Goal: Task Accomplishment & Management: Use online tool/utility

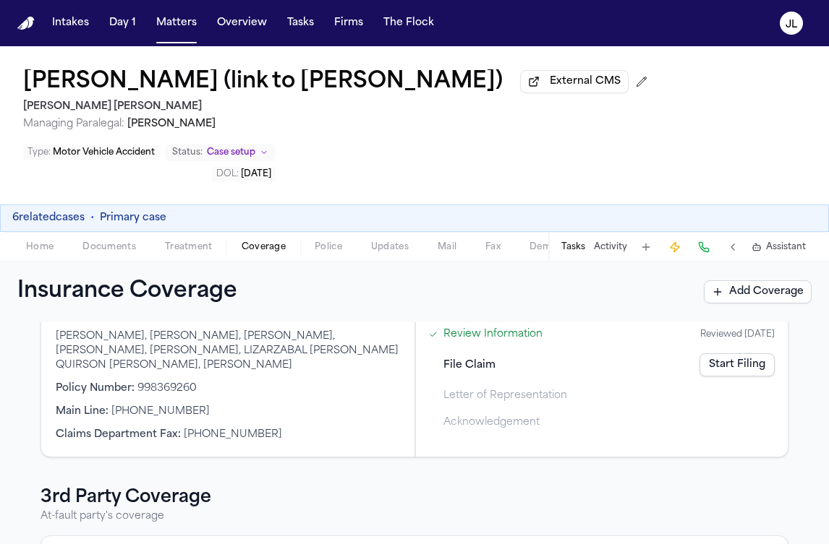
scroll to position [211, 0]
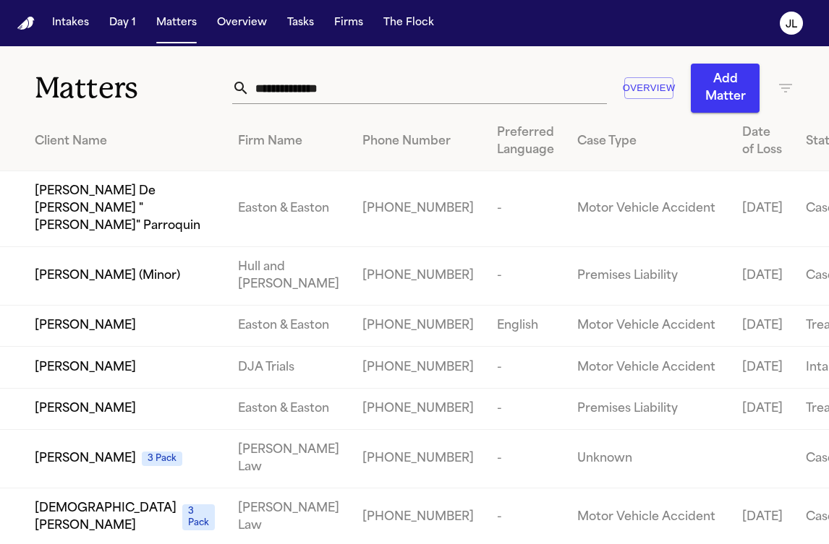
click at [396, 66] on div "Overview Add Matter" at bounding box center [513, 88] width 562 height 49
click at [388, 82] on input "text" at bounding box center [427, 88] width 356 height 32
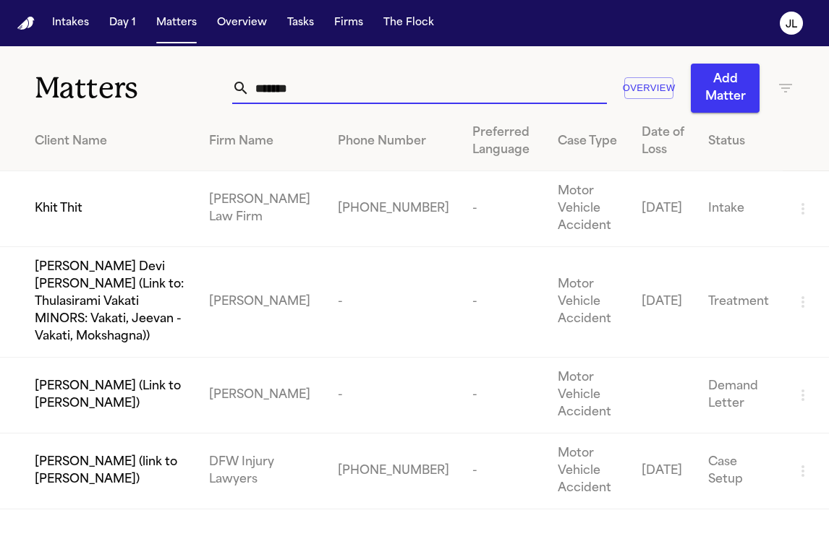
type input "*******"
click at [146, 206] on div "Khit Thit" at bounding box center [110, 208] width 151 height 17
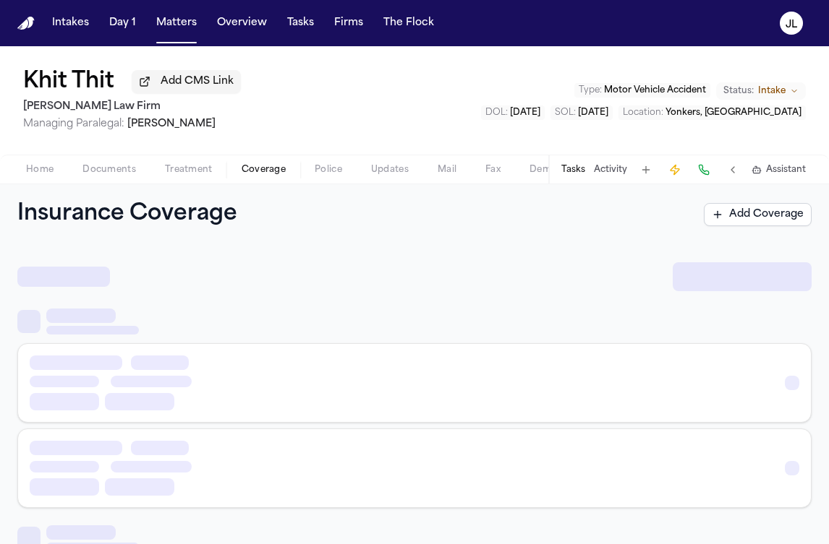
click at [268, 171] on span "Coverage" at bounding box center [263, 170] width 44 height 12
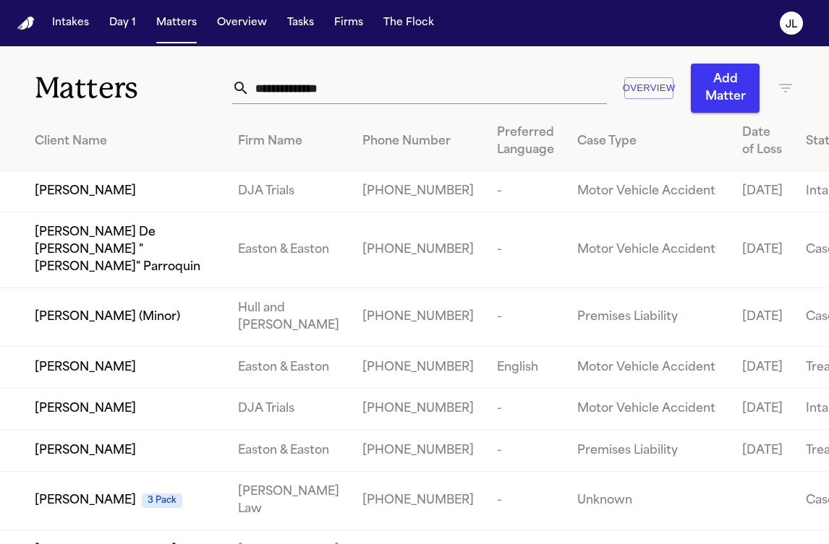
click at [355, 100] on input "text" at bounding box center [427, 88] width 356 height 32
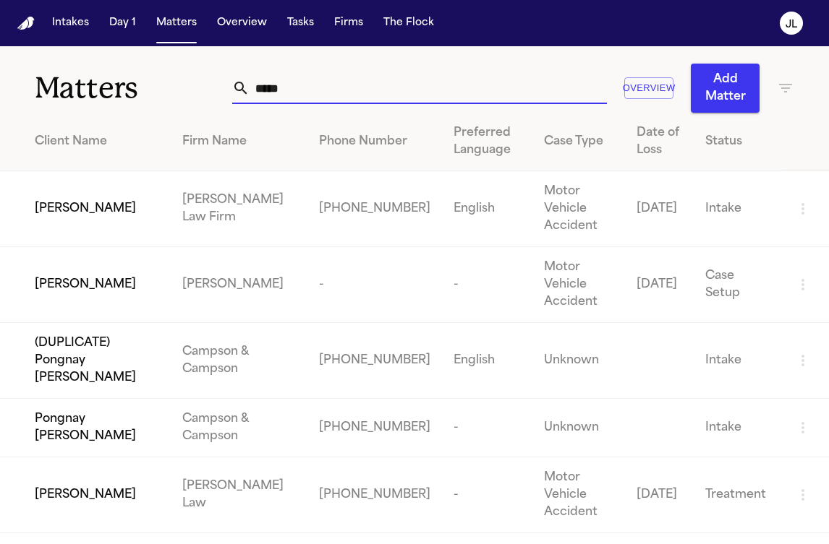
type input "*****"
click at [107, 210] on td "[PERSON_NAME]" at bounding box center [85, 209] width 171 height 76
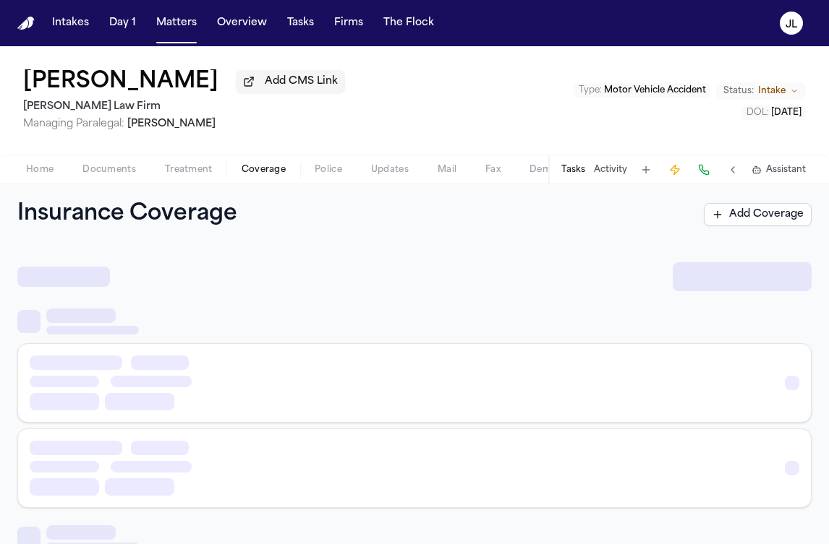
click at [259, 165] on button "Coverage" at bounding box center [263, 169] width 73 height 17
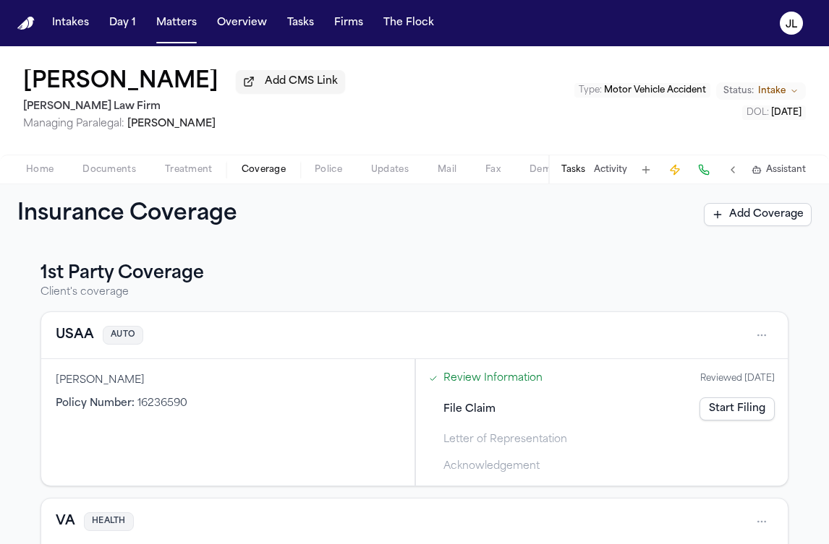
click at [83, 343] on button "USAA" at bounding box center [75, 335] width 38 height 20
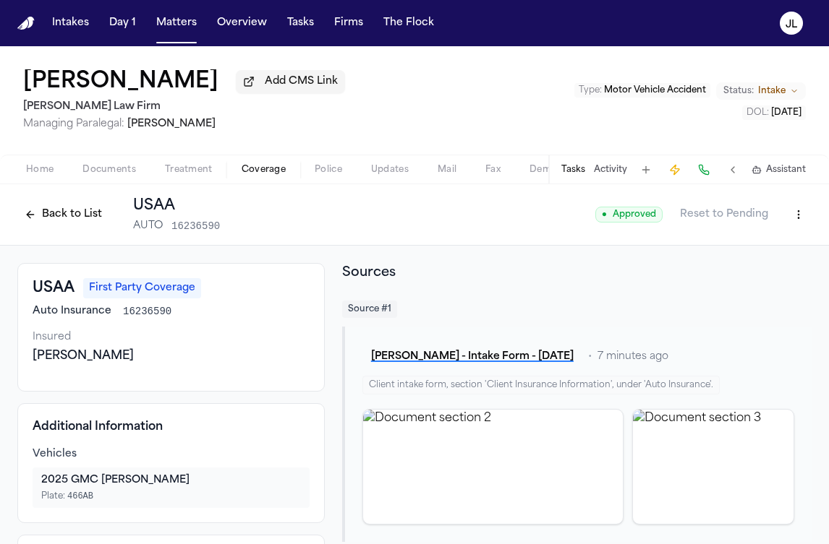
click at [800, 217] on html "Intakes Day 1 Matters Overview Tasks Firms The [PERSON_NAME] [PERSON_NAME] Add …" at bounding box center [414, 272] width 829 height 544
click at [587, 267] on html "Intakes Day 1 Matters Overview Tasks Firms The [PERSON_NAME] [PERSON_NAME] Add …" at bounding box center [414, 272] width 829 height 544
click at [798, 223] on html "Intakes Day 1 Matters Overview Tasks Firms The [PERSON_NAME] [PERSON_NAME] Add …" at bounding box center [414, 272] width 829 height 544
click at [784, 248] on div "Edit Coverage" at bounding box center [748, 249] width 121 height 23
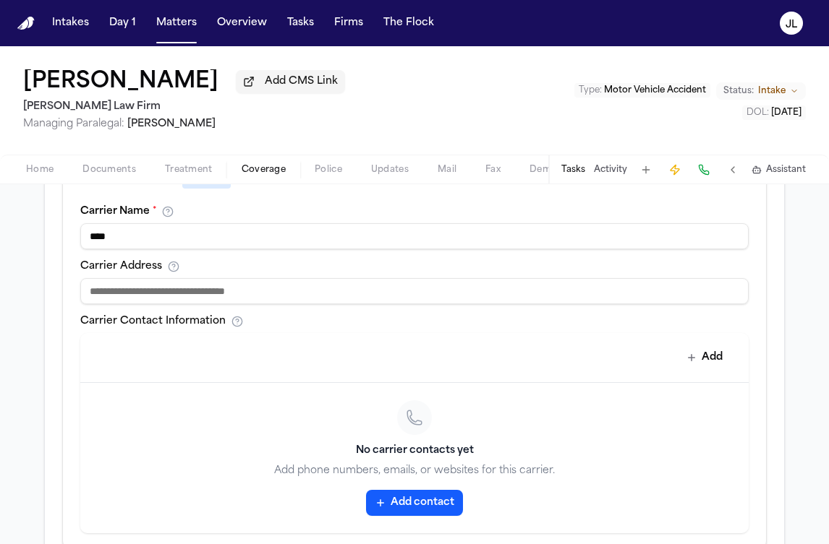
scroll to position [534, 0]
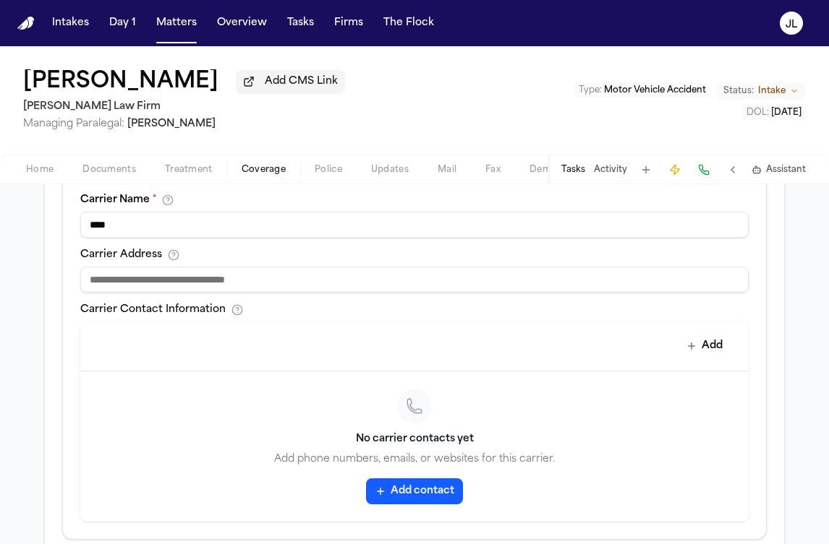
click at [426, 487] on button "Add contact" at bounding box center [414, 492] width 97 height 26
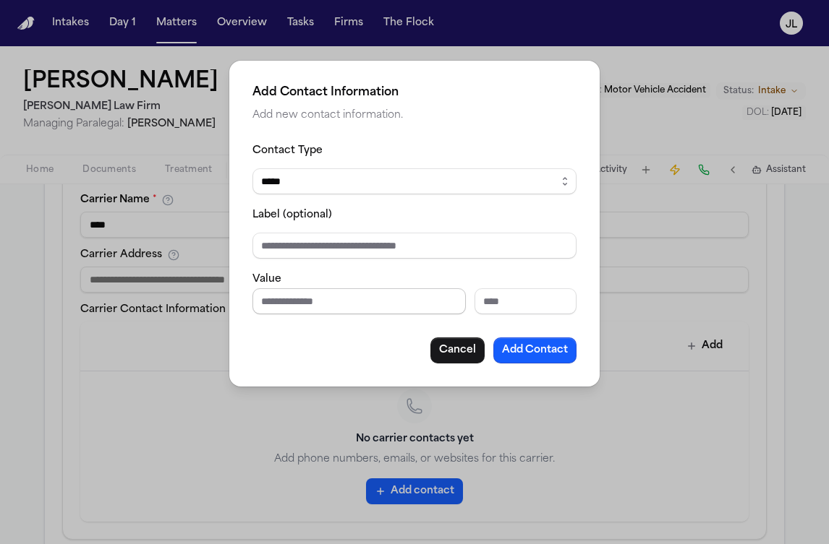
click at [329, 296] on input "Phone number" at bounding box center [358, 301] width 213 height 26
type input "*"
paste input "**********"
type input "**********"
click at [521, 343] on button "Add Contact" at bounding box center [534, 351] width 83 height 26
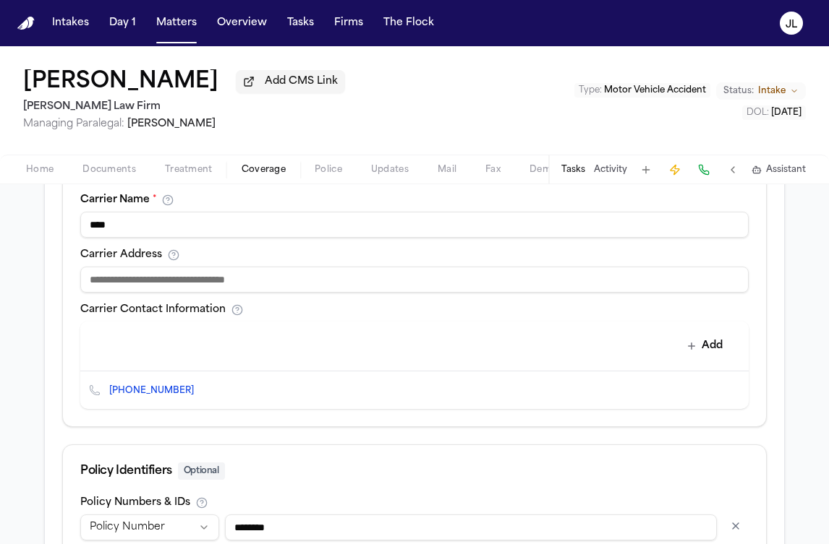
scroll to position [680, 0]
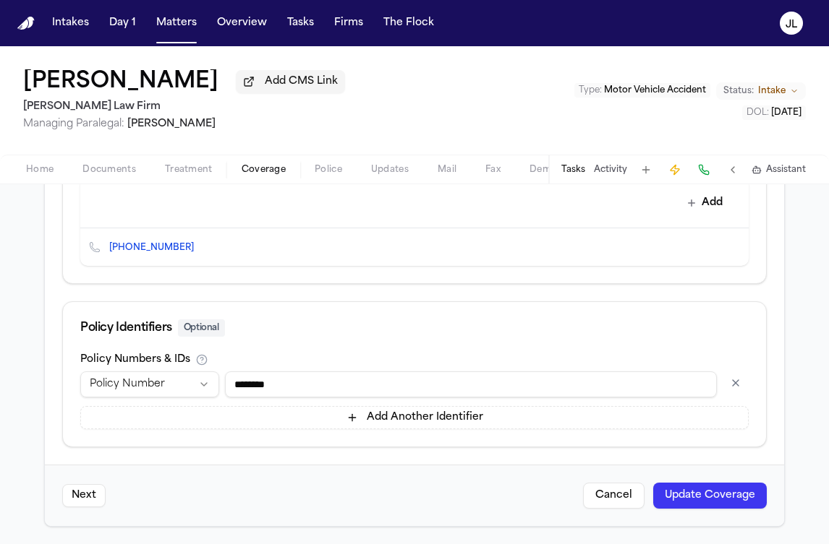
click at [721, 488] on button "Update Coverage" at bounding box center [710, 496] width 114 height 26
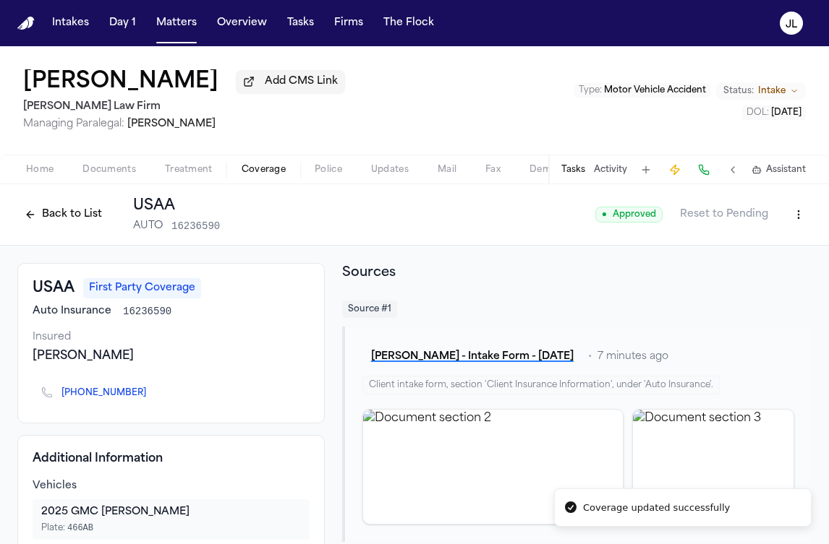
click at [72, 206] on button "Back to List" at bounding box center [63, 214] width 92 height 23
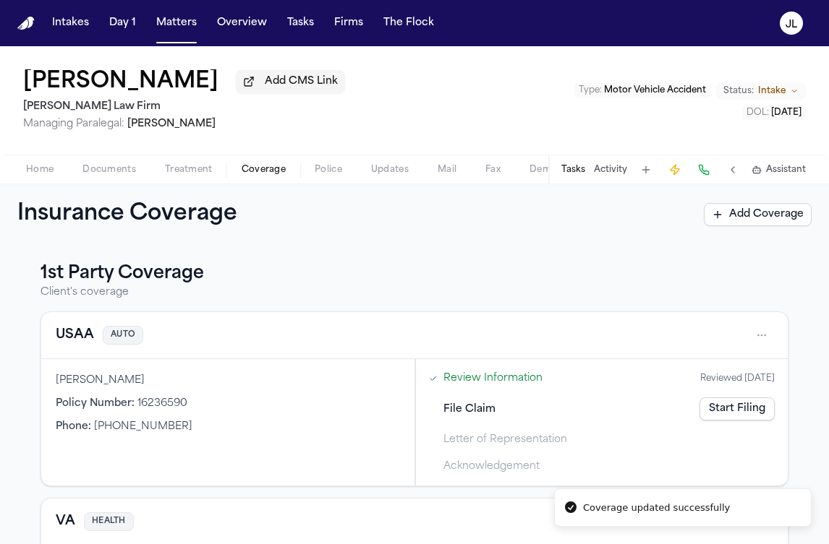
click at [726, 416] on link "Start Filing" at bounding box center [736, 409] width 75 height 23
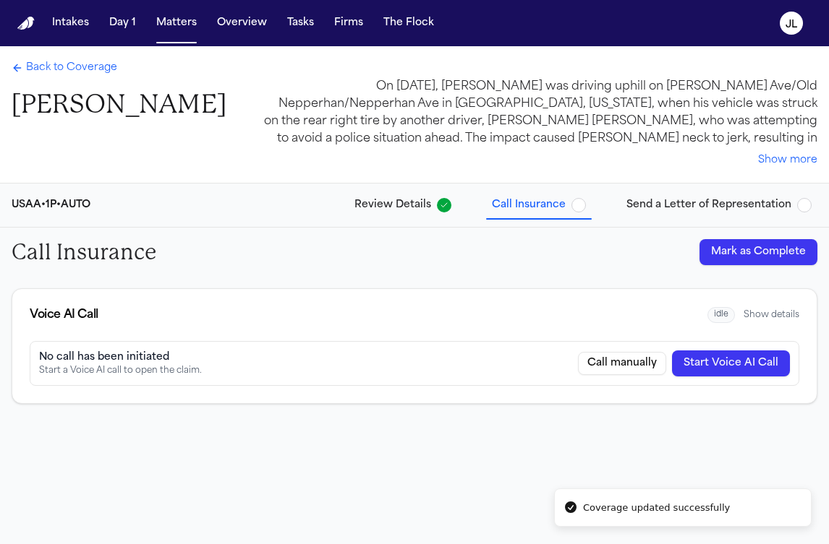
click at [749, 365] on button "Start Voice AI Call" at bounding box center [731, 364] width 118 height 26
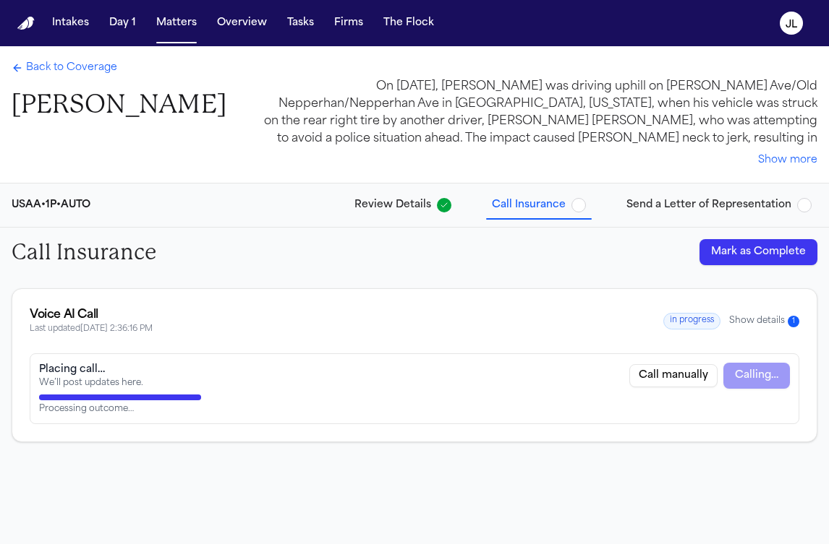
click at [761, 317] on button "Show details 1" at bounding box center [764, 321] width 70 height 12
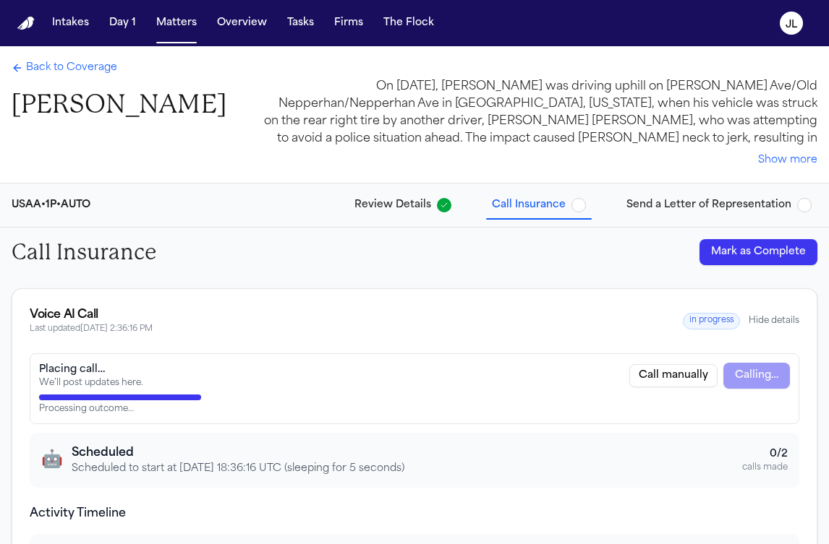
click at [674, 210] on span "Send a Letter of Representation" at bounding box center [708, 205] width 165 height 14
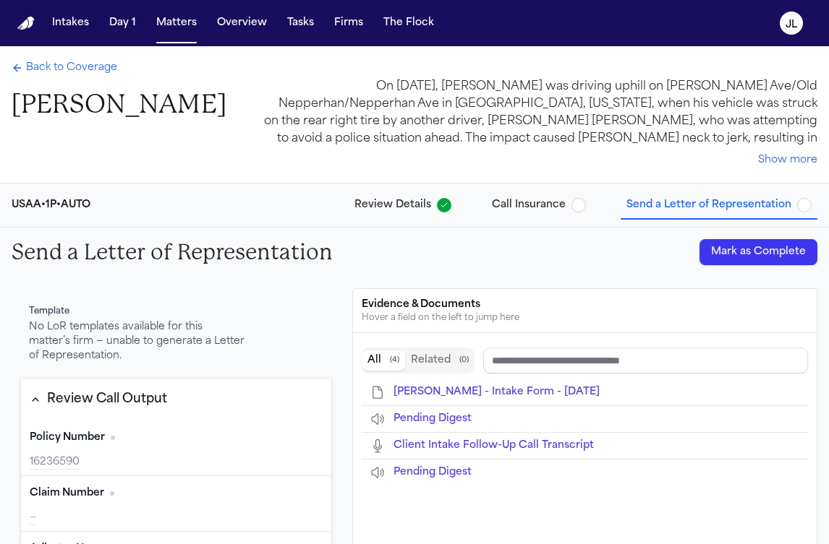
click at [50, 67] on span "Back to Coverage" at bounding box center [71, 68] width 91 height 14
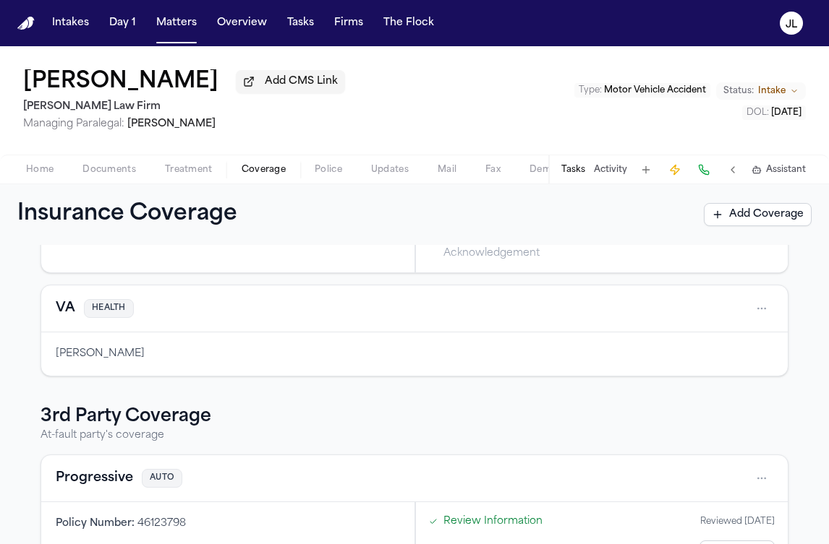
scroll to position [319, 0]
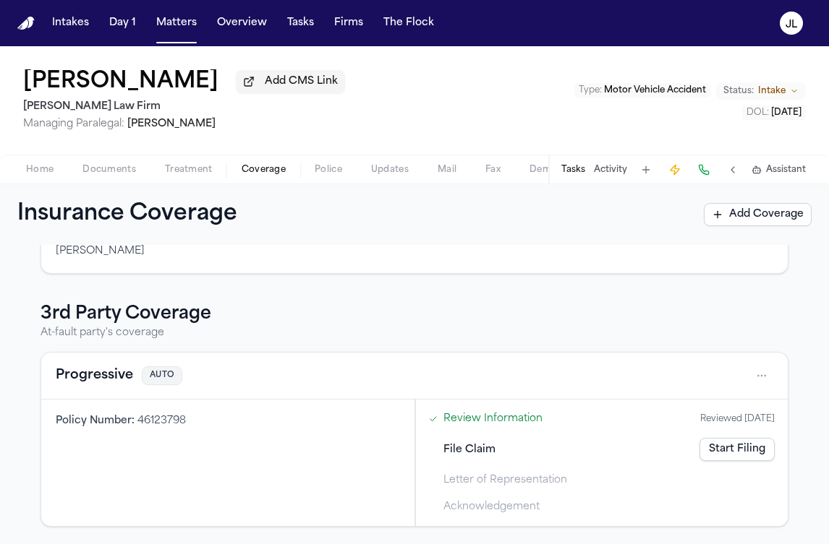
click at [106, 369] on button "Progressive" at bounding box center [94, 376] width 77 height 20
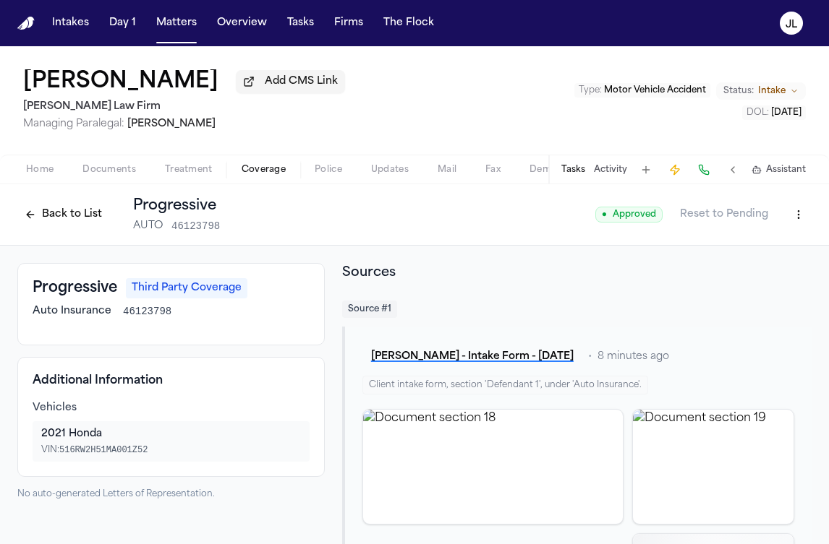
click at [48, 223] on button "Back to List" at bounding box center [63, 214] width 92 height 23
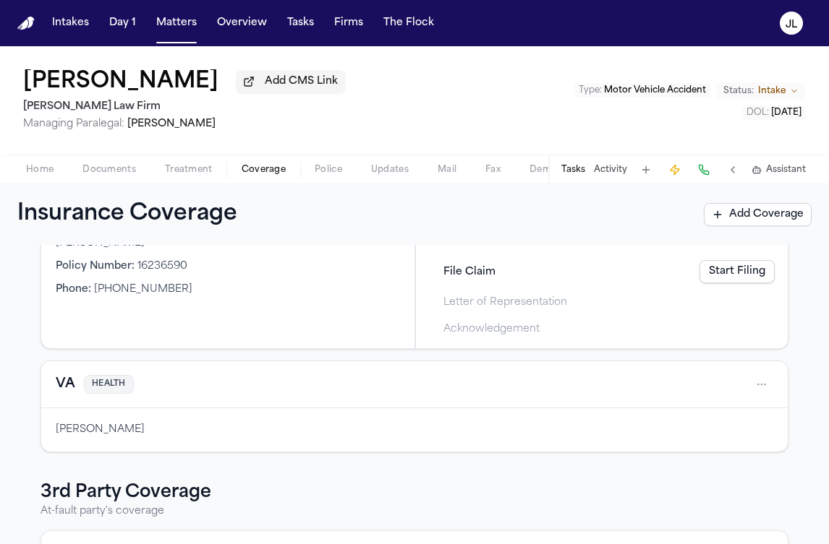
scroll to position [319, 0]
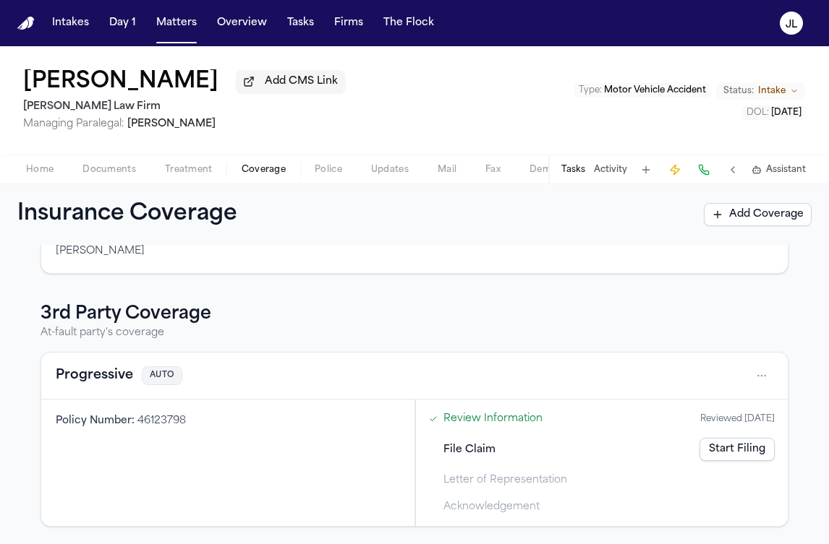
click at [99, 380] on button "Progressive" at bounding box center [94, 376] width 77 height 20
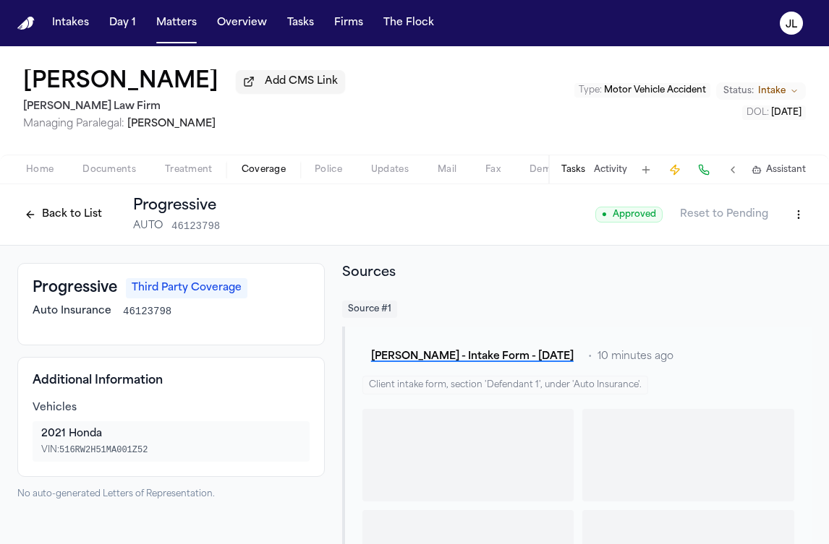
click at [705, 175] on button at bounding box center [703, 170] width 20 height 20
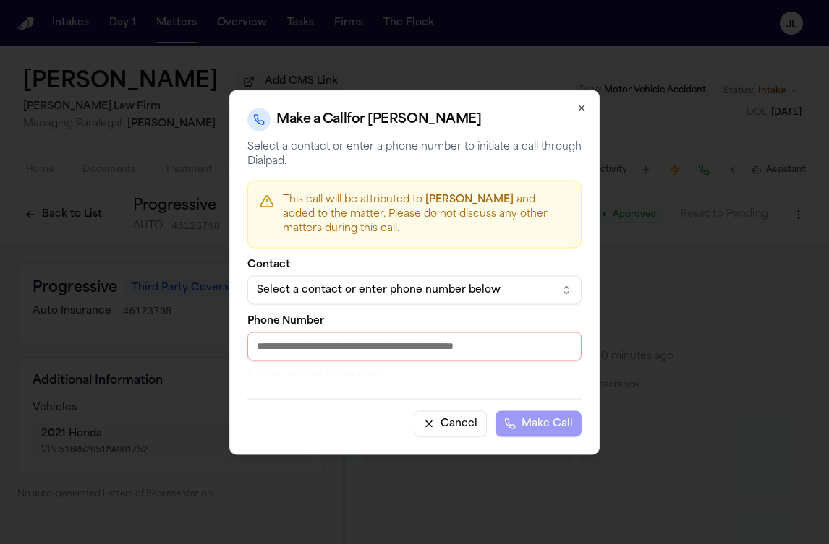
click at [458, 274] on div "Contact Select a contact or enter phone number below" at bounding box center [414, 282] width 334 height 45
click at [458, 277] on div "Contact Select a contact or enter phone number below" at bounding box center [414, 282] width 334 height 45
click at [458, 277] on button "Select a contact or enter phone number below" at bounding box center [414, 289] width 334 height 29
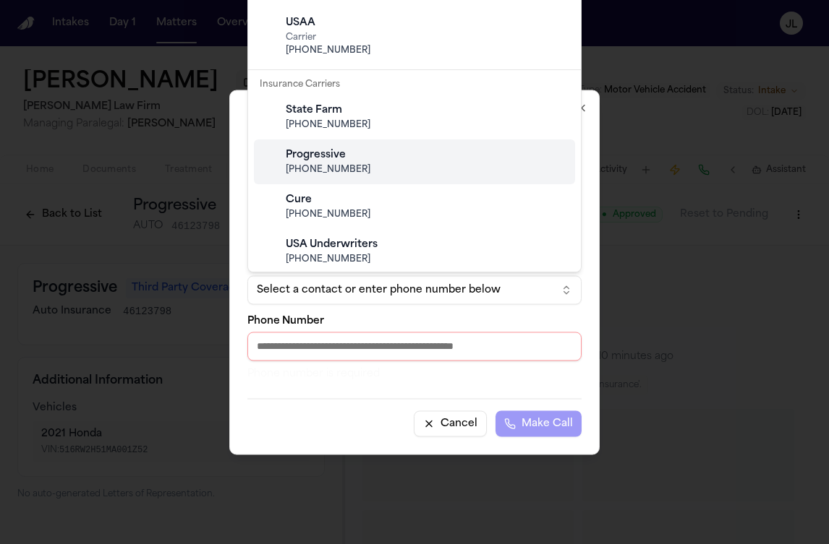
click at [356, 167] on span "[PHONE_NUMBER]" at bounding box center [426, 170] width 281 height 12
type input "**********"
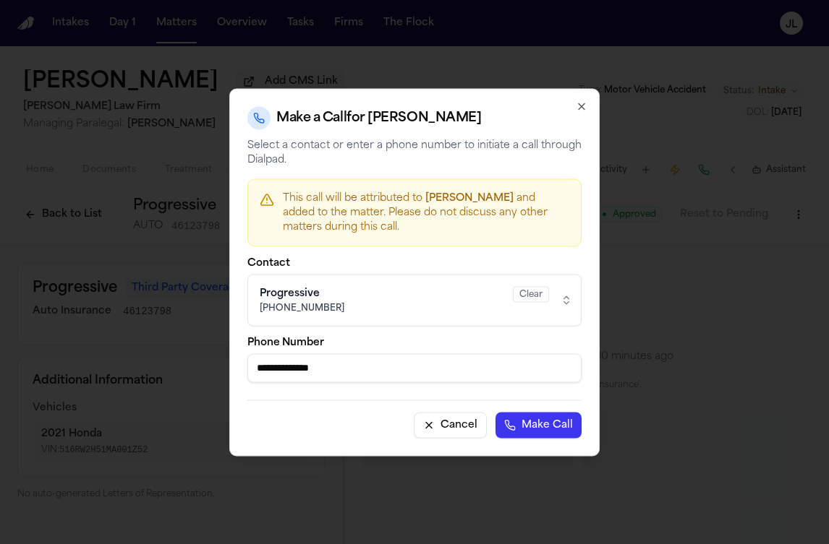
click at [541, 424] on button "Make Call" at bounding box center [538, 425] width 86 height 26
